Goal: Complete application form

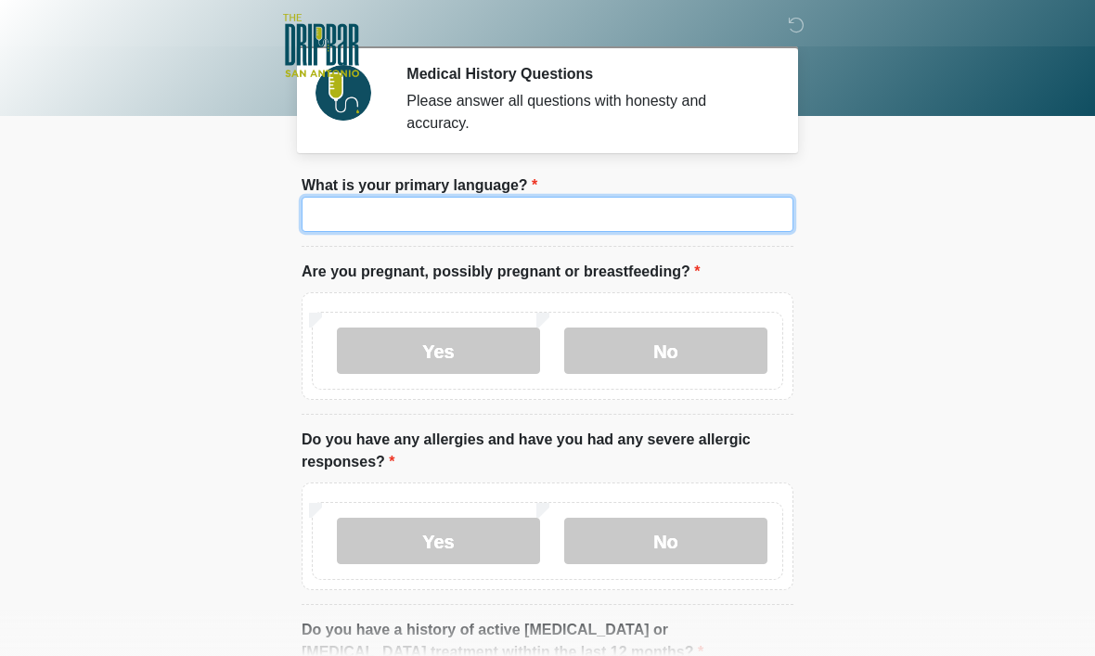
click at [741, 210] on input "What is your primary language?" at bounding box center [547, 214] width 492 height 35
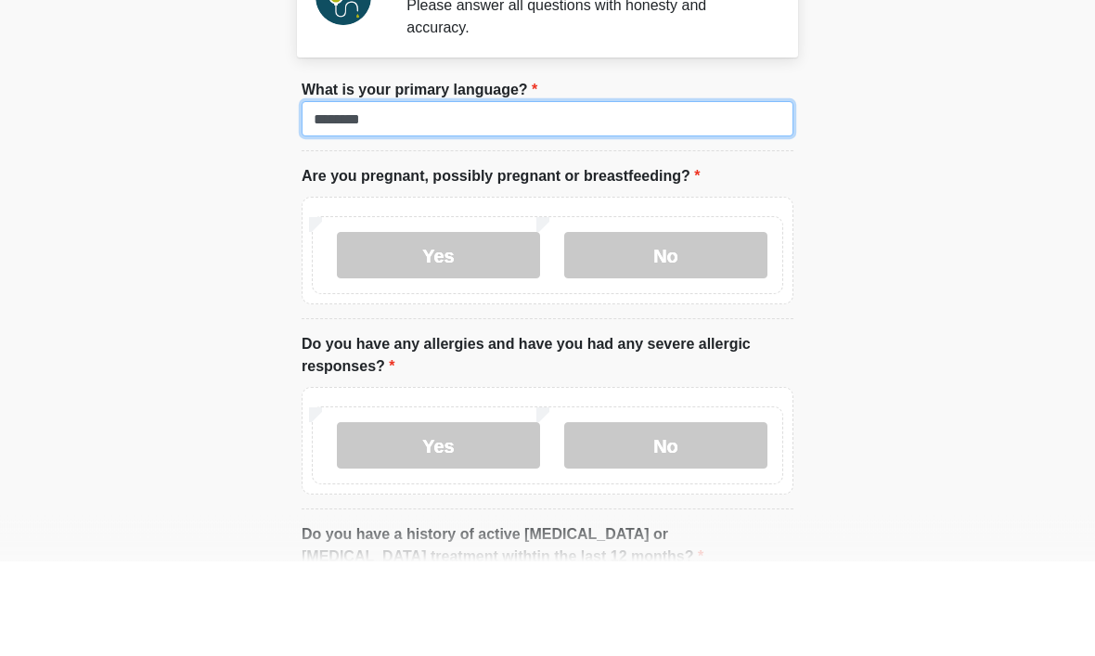
type input "*******"
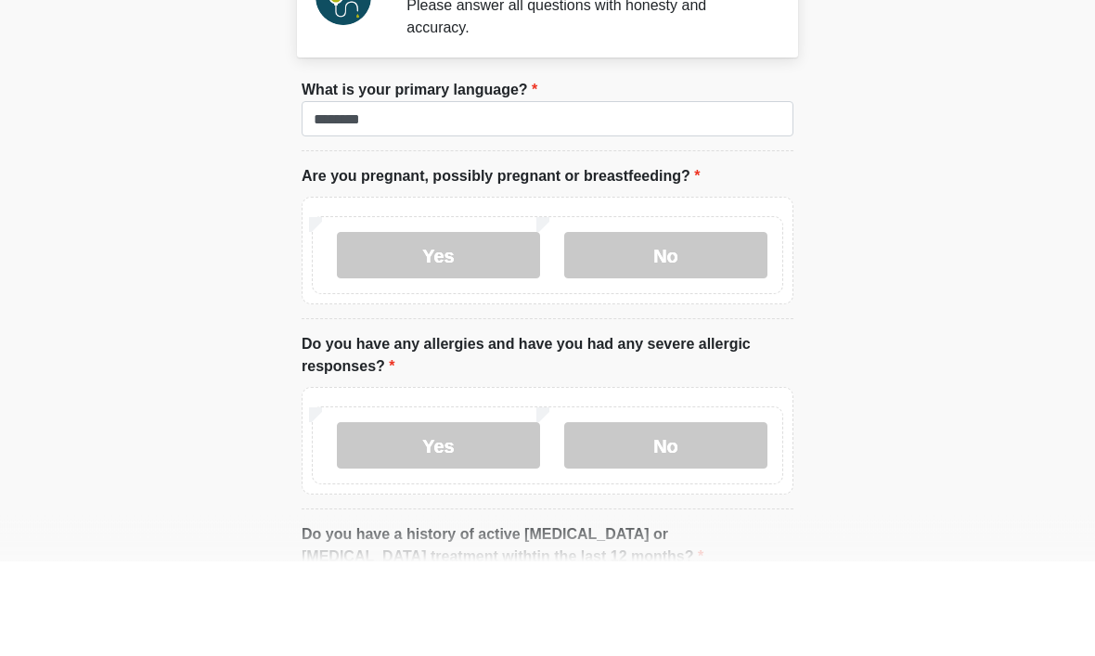
click at [694, 327] on label "No" at bounding box center [665, 350] width 203 height 46
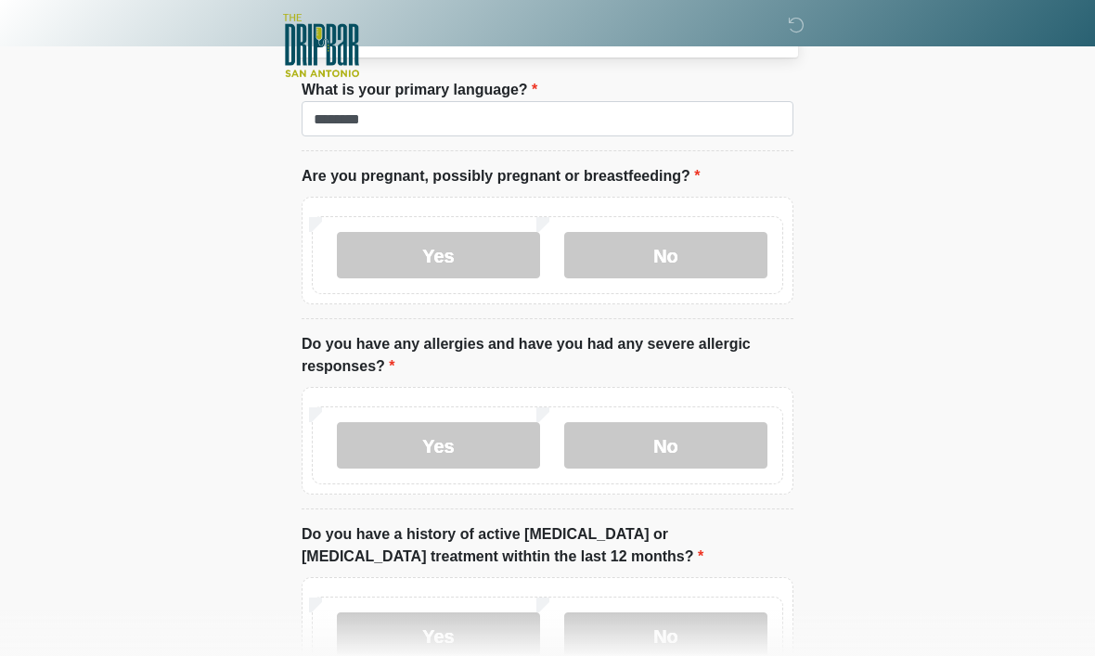
click at [716, 441] on label "No" at bounding box center [665, 445] width 203 height 46
click at [714, 642] on label "No" at bounding box center [665, 635] width 203 height 46
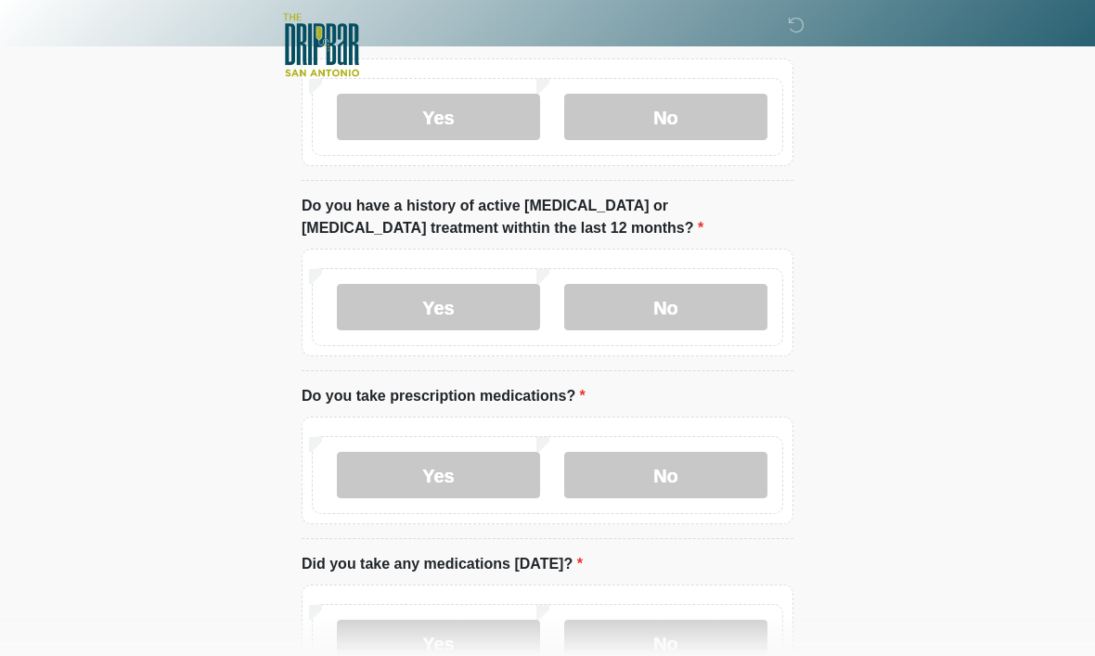
scroll to position [425, 0]
click at [717, 469] on label "No" at bounding box center [665, 474] width 203 height 46
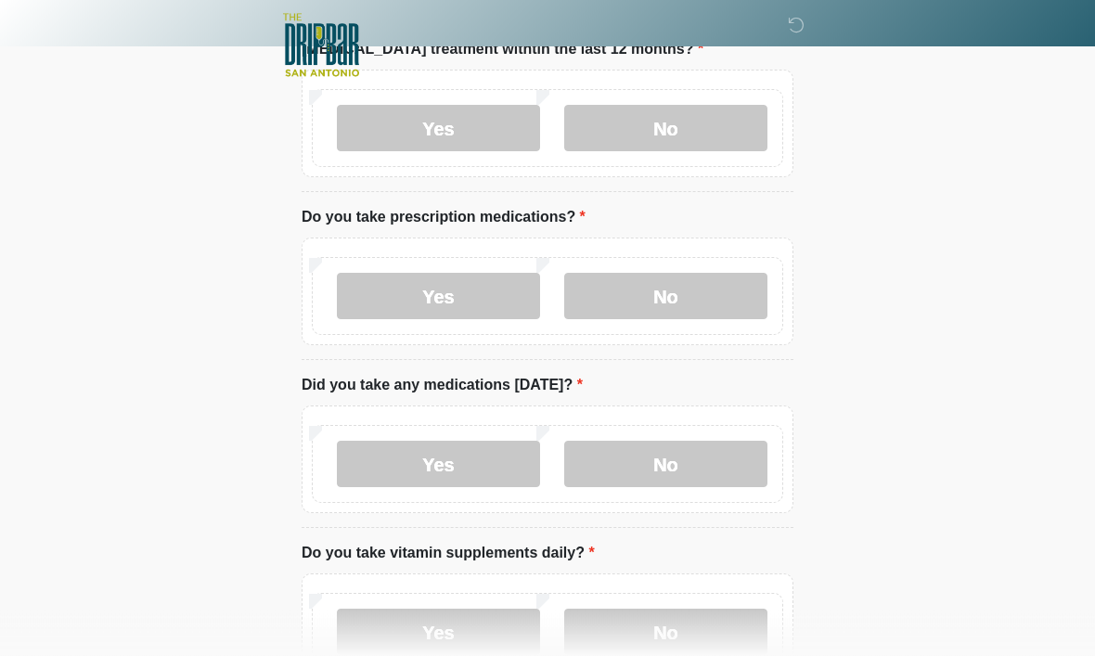
scroll to position [604, 0]
click at [697, 456] on label "No" at bounding box center [665, 463] width 203 height 46
click at [481, 616] on label "Yes" at bounding box center [438, 631] width 203 height 46
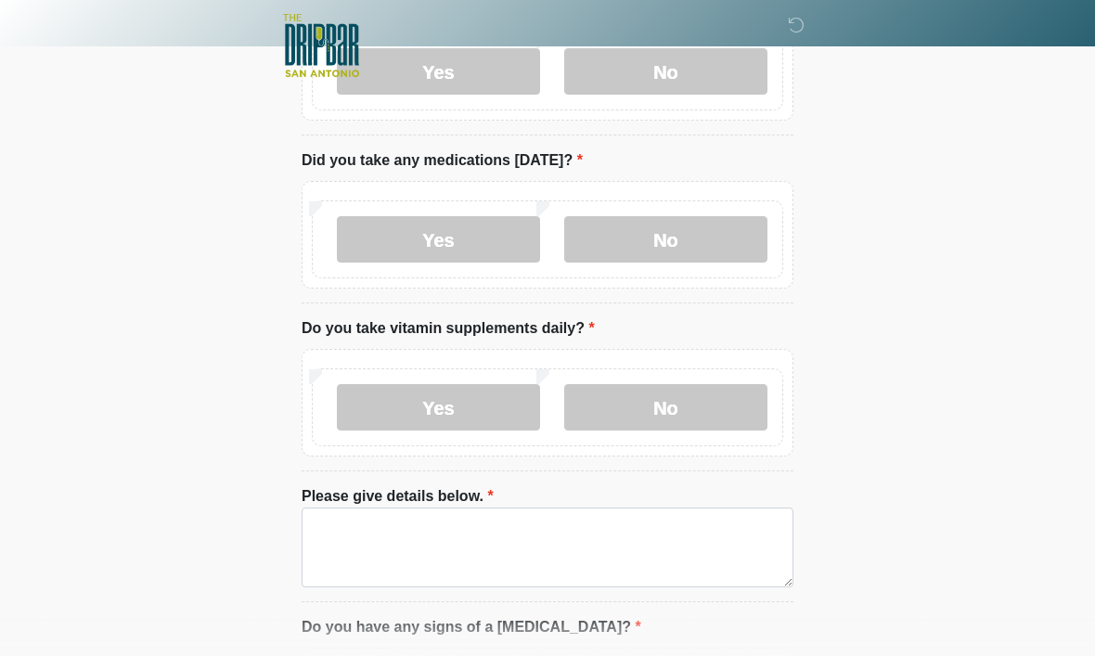
scroll to position [828, 0]
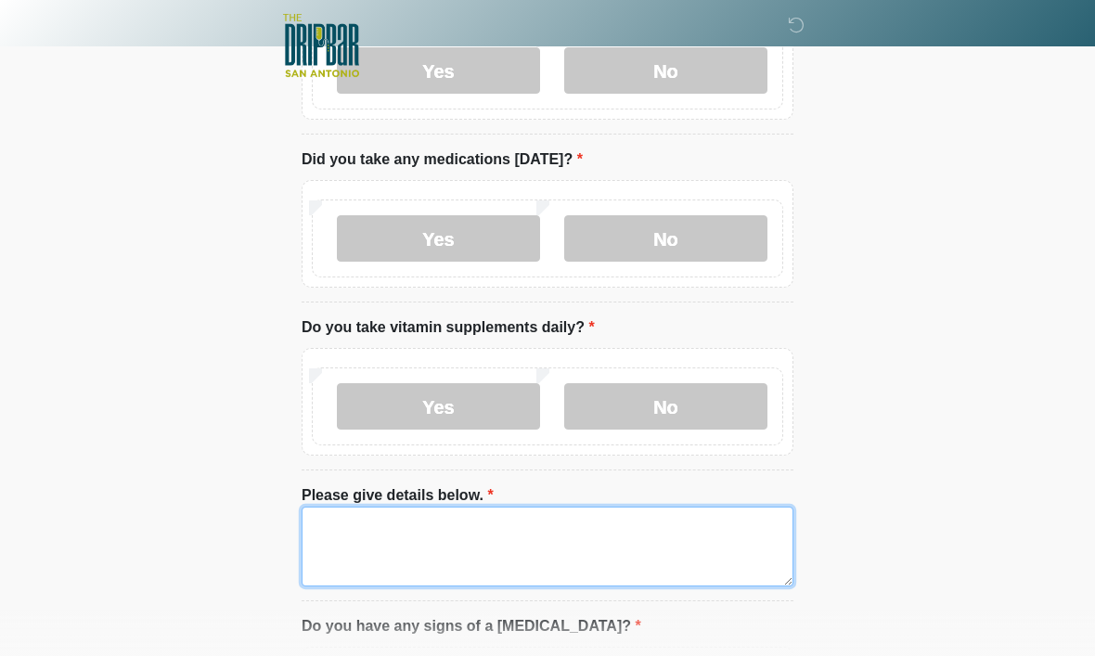
click at [636, 547] on textarea "Please give details below." at bounding box center [547, 547] width 492 height 80
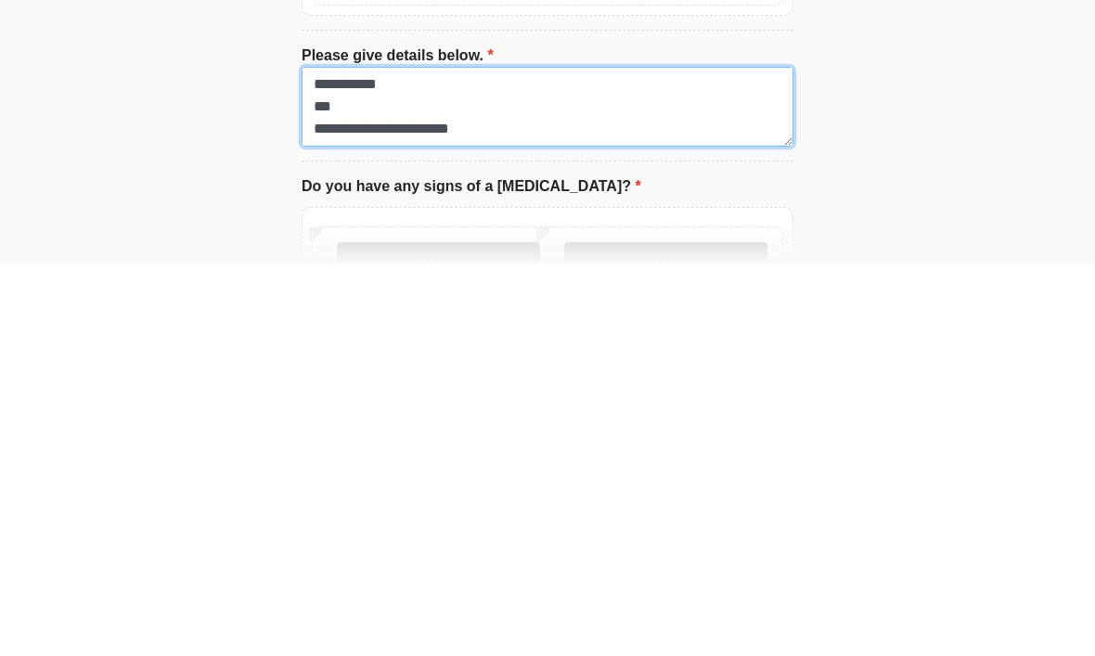
scroll to position [886, 0]
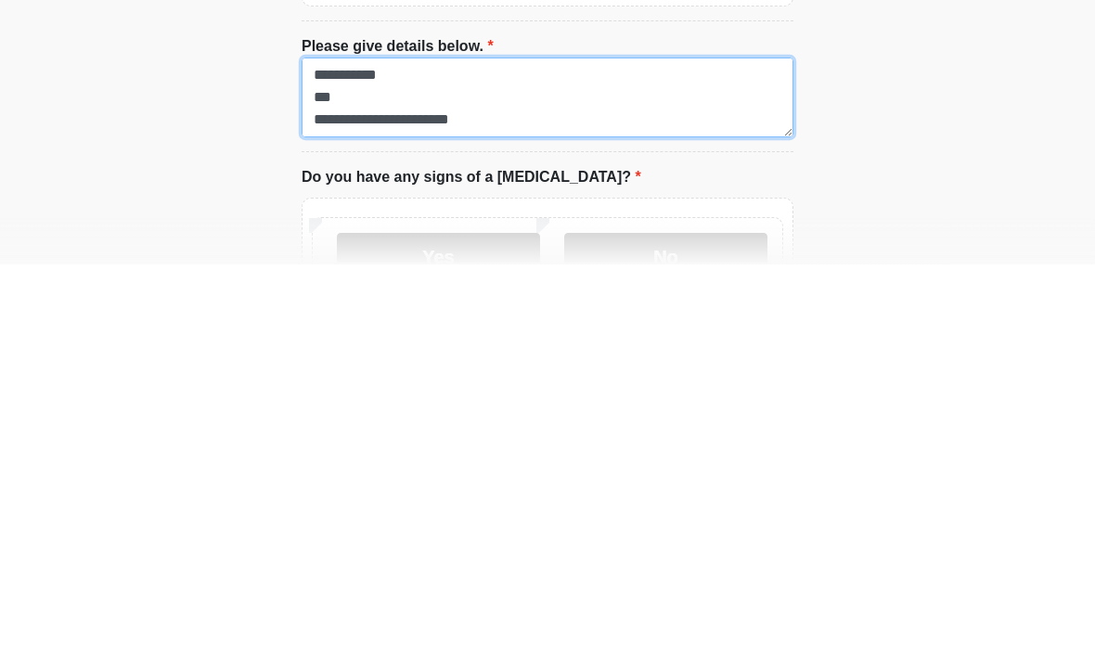
click at [417, 449] on textarea "**********" at bounding box center [547, 489] width 492 height 80
click at [380, 449] on textarea "**********" at bounding box center [547, 489] width 492 height 80
click at [352, 449] on textarea "**********" at bounding box center [547, 489] width 492 height 80
type textarea "**********"
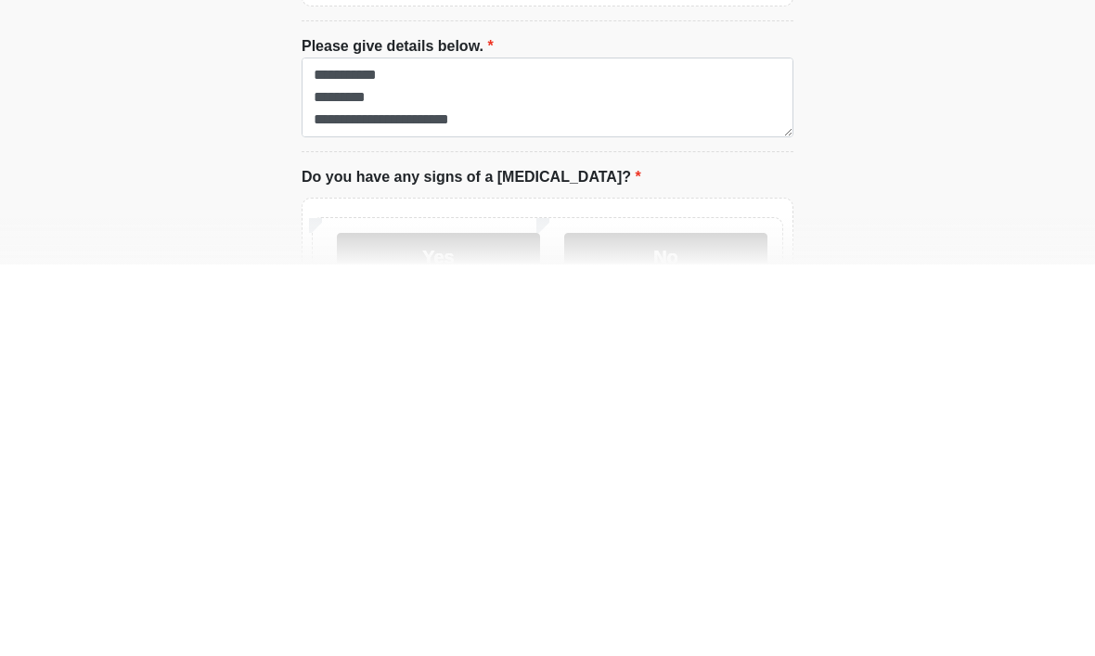
click at [622, 624] on label "No" at bounding box center [665, 647] width 203 height 46
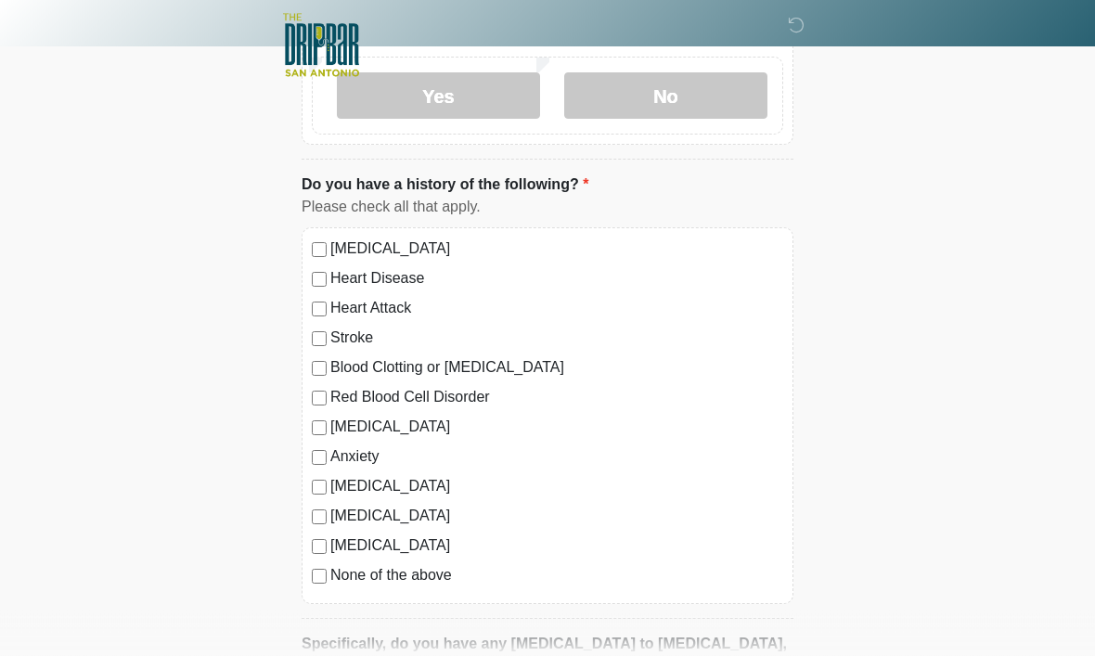
scroll to position [1446, 0]
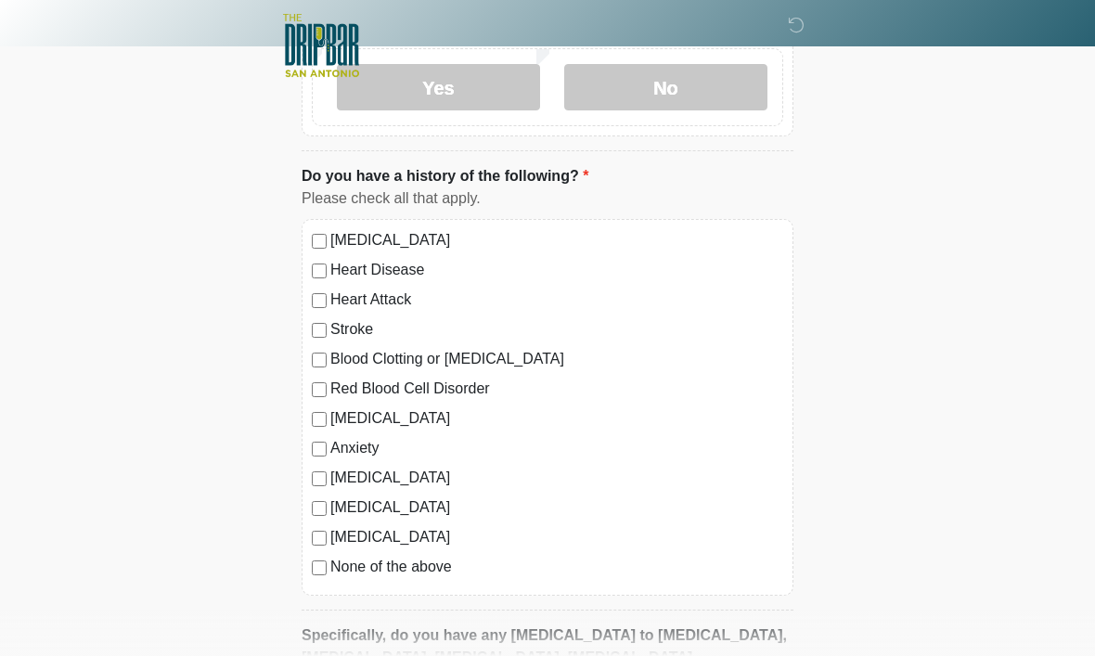
click at [370, 570] on label "None of the above" at bounding box center [556, 567] width 453 height 22
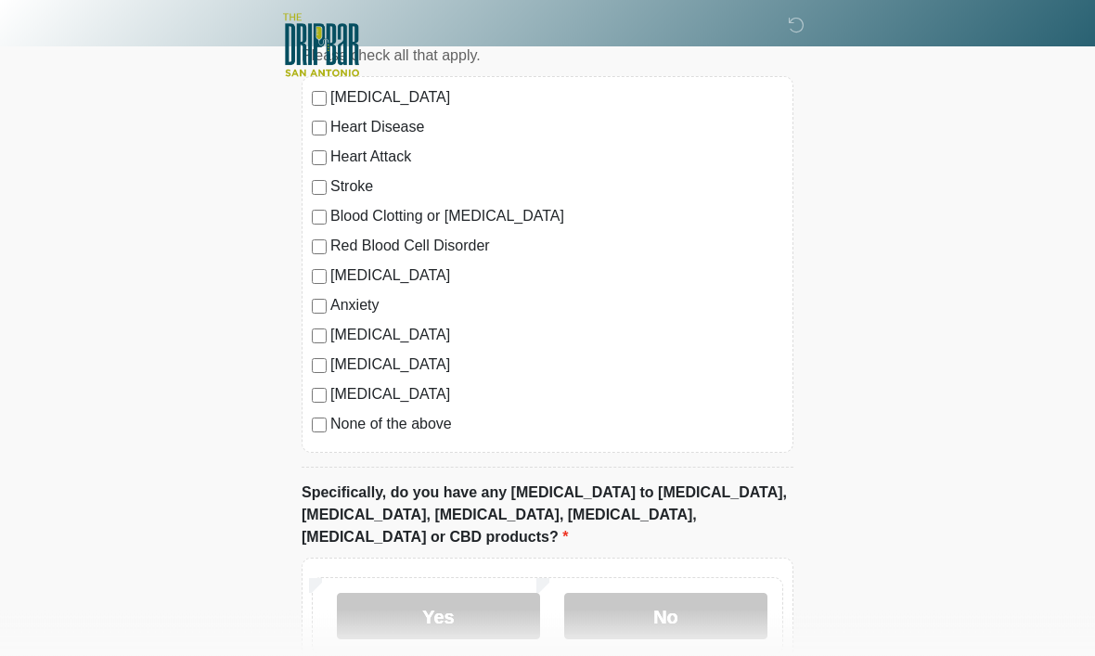
scroll to position [1589, 0]
click at [650, 603] on label "No" at bounding box center [665, 616] width 203 height 46
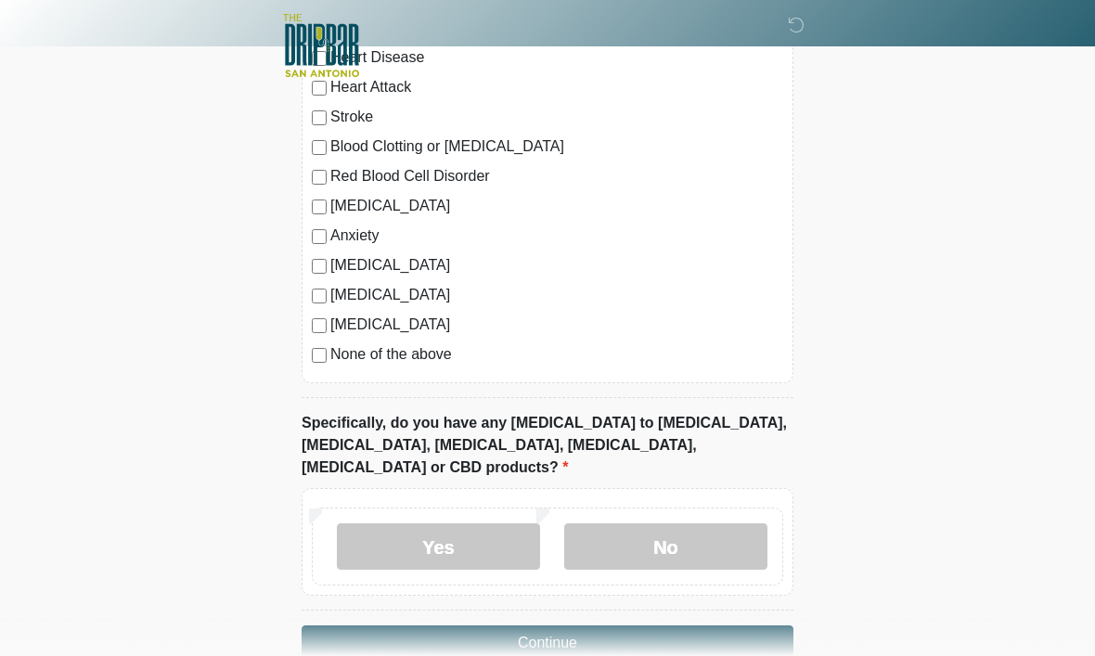
scroll to position [1674, 0]
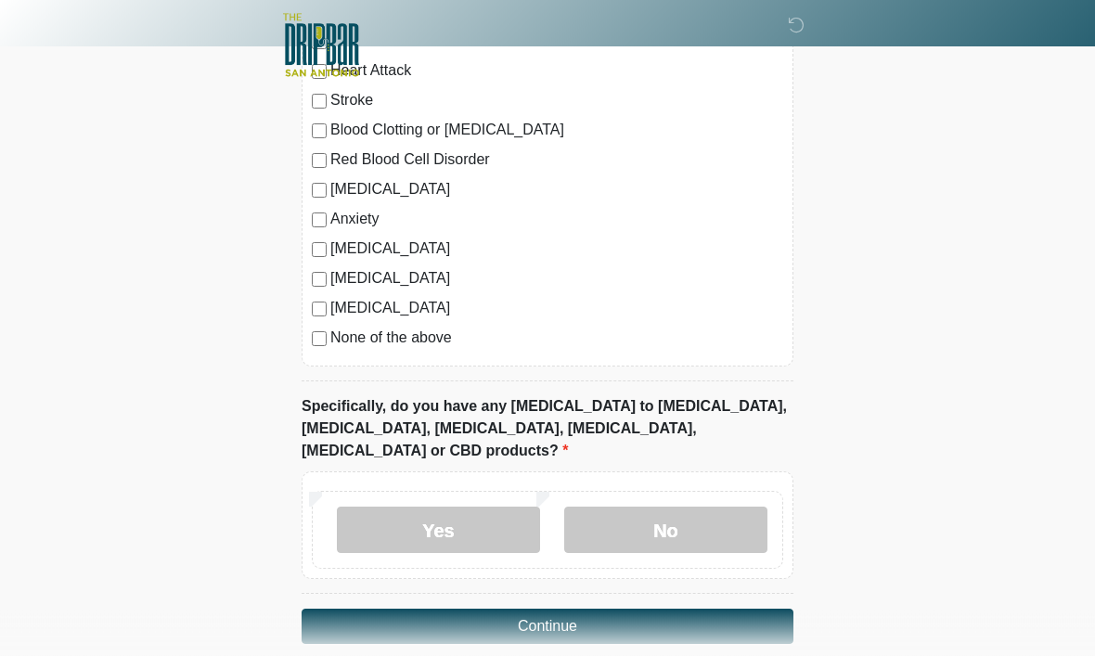
click at [673, 616] on button "Continue" at bounding box center [547, 626] width 492 height 35
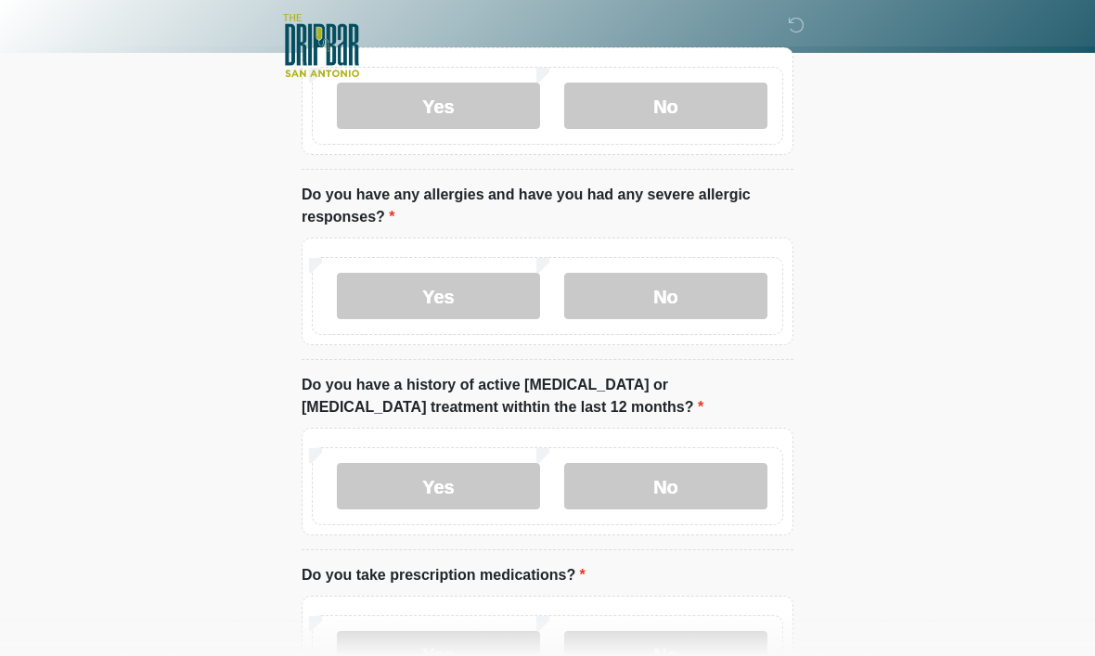
scroll to position [0, 0]
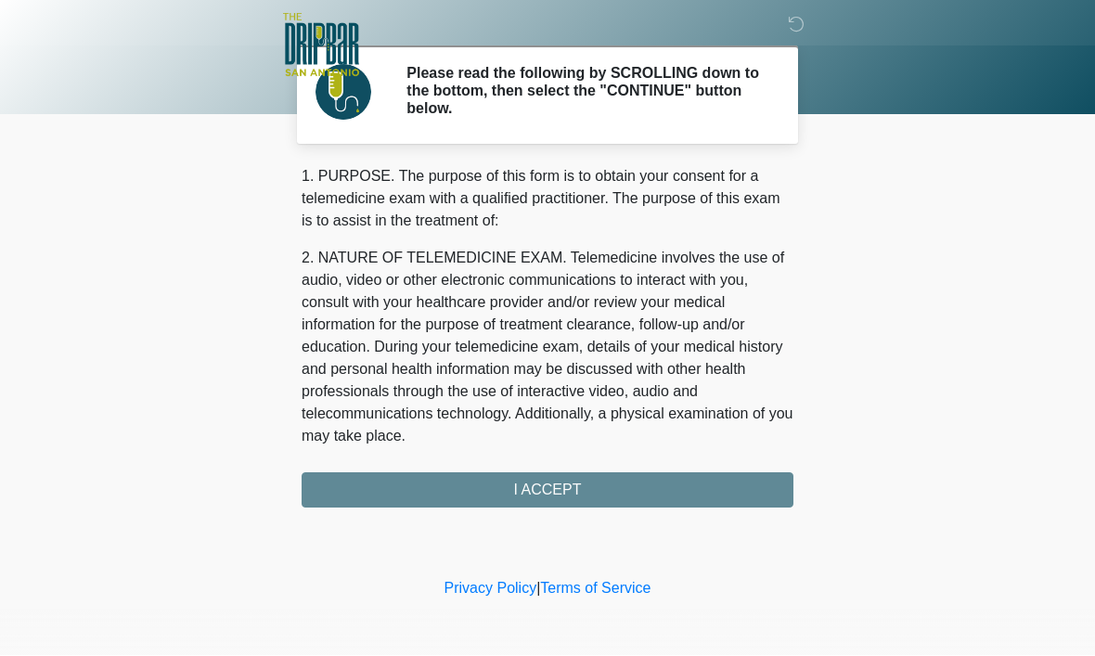
click at [607, 488] on div "1. PURPOSE. The purpose of this form is to obtain your consent for a telemedici…" at bounding box center [547, 337] width 492 height 342
click at [545, 486] on div "1. PURPOSE. The purpose of this form is to obtain your consent for a telemedici…" at bounding box center [547, 337] width 492 height 342
click at [561, 496] on div "1. PURPOSE. The purpose of this form is to obtain your consent for a telemedici…" at bounding box center [547, 337] width 492 height 342
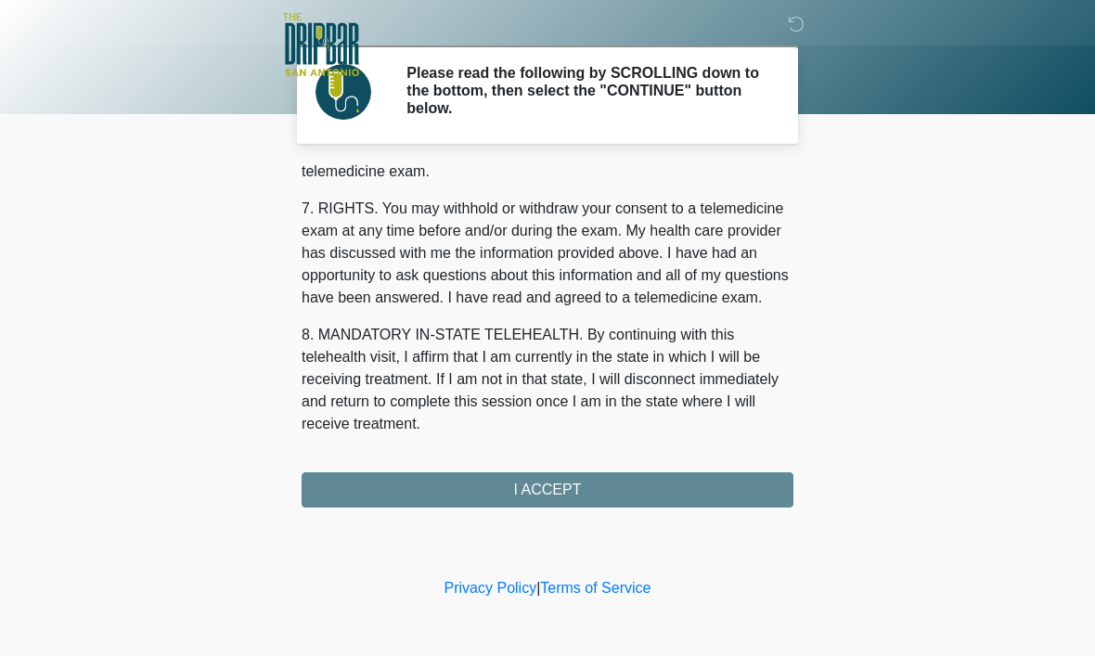
scroll to position [836, 0]
click at [545, 484] on button "I ACCEPT" at bounding box center [547, 490] width 492 height 35
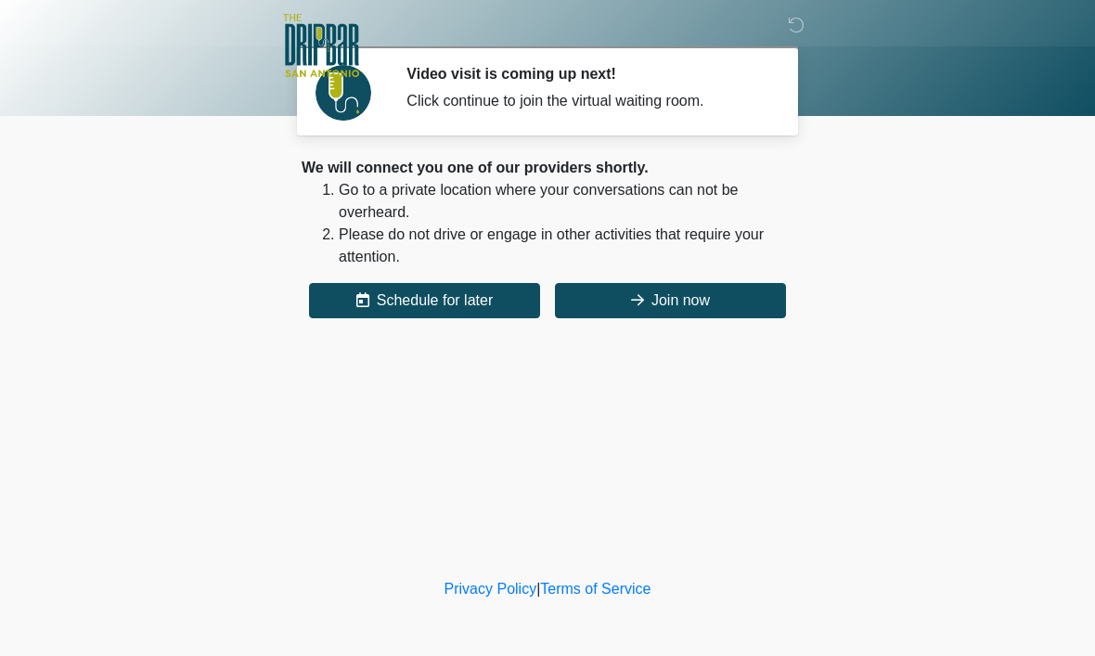
click at [699, 294] on button "Join now" at bounding box center [670, 300] width 231 height 35
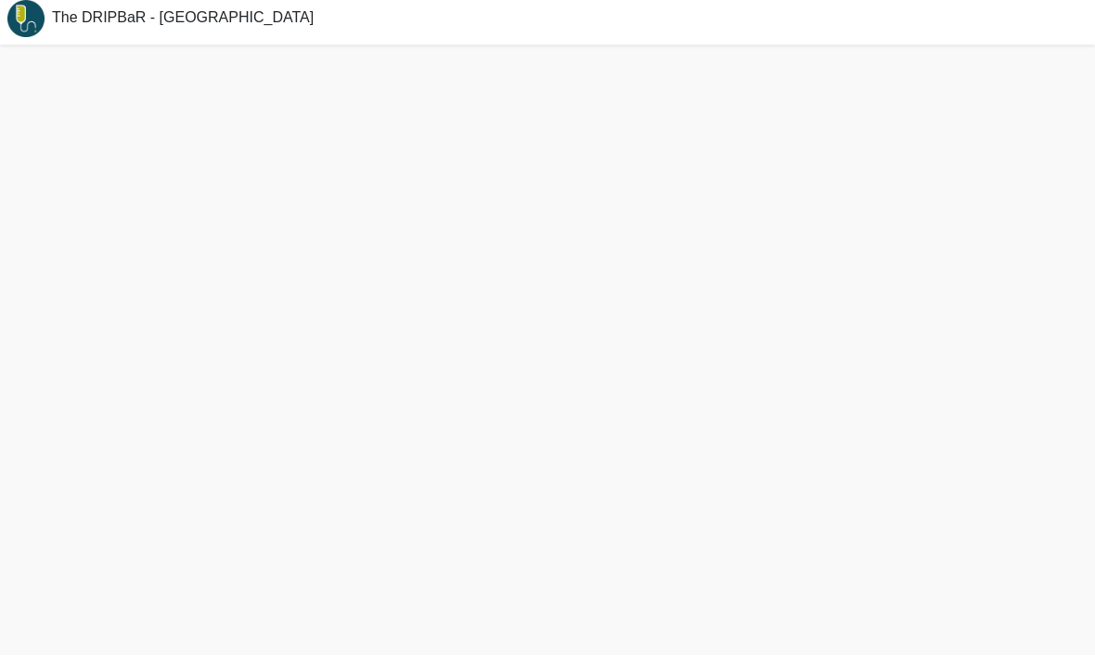
scroll to position [18, 0]
